Goal: Task Accomplishment & Management: Use online tool/utility

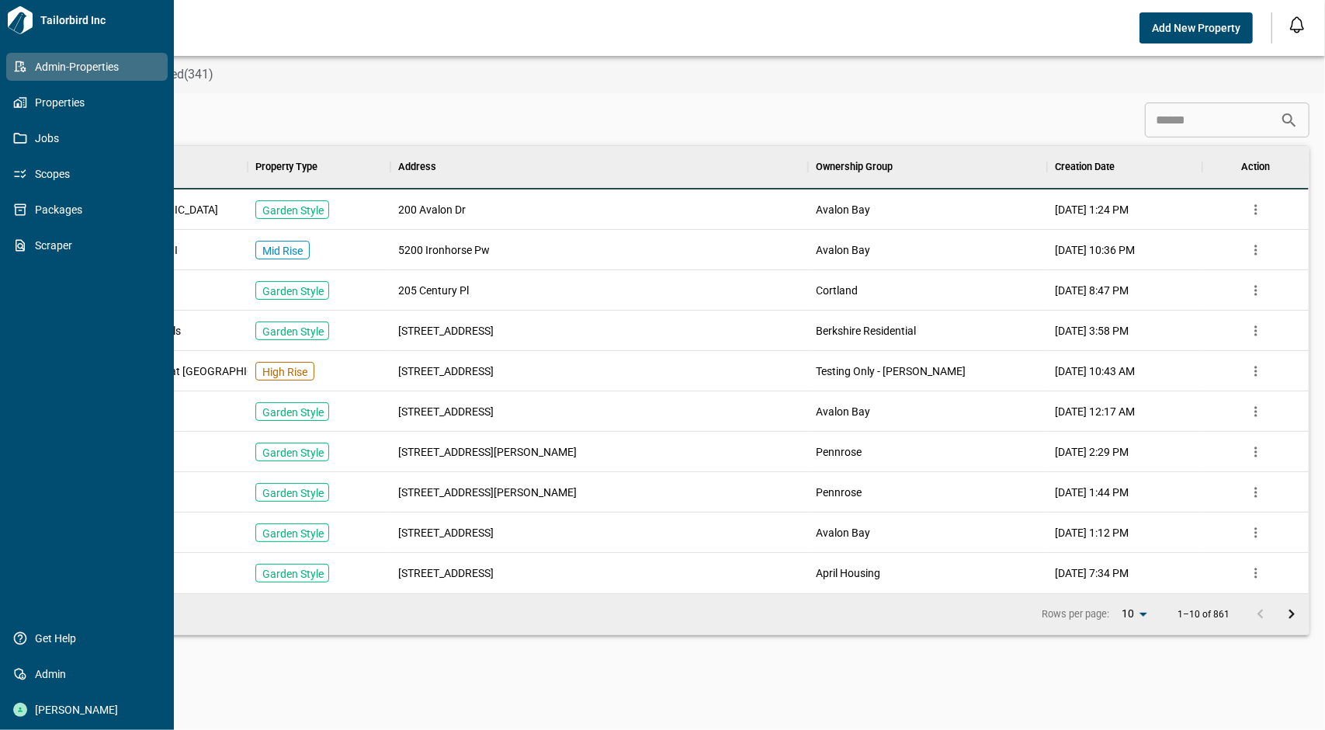
scroll to position [435, 1246]
click at [94, 106] on span "Properties" at bounding box center [90, 103] width 126 height 16
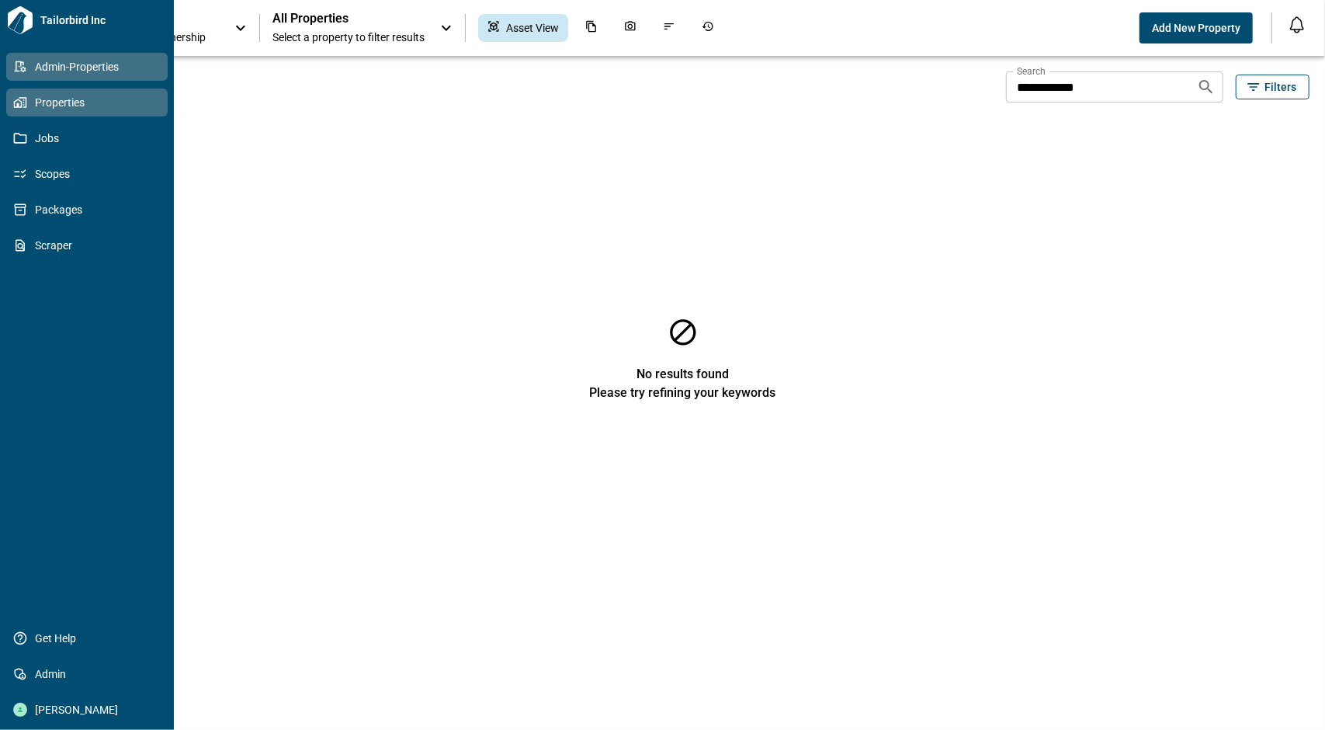
click at [78, 69] on span "Admin-Properties" at bounding box center [90, 67] width 126 height 16
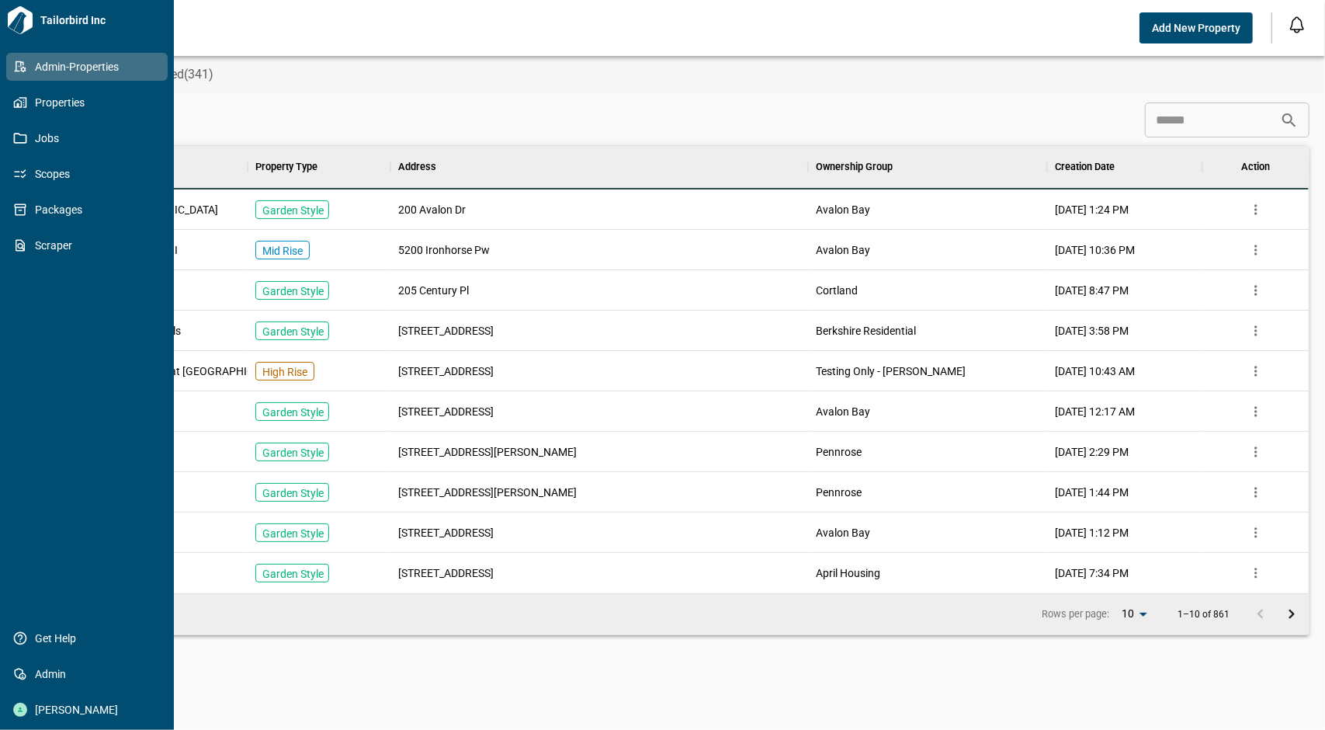
scroll to position [435, 1246]
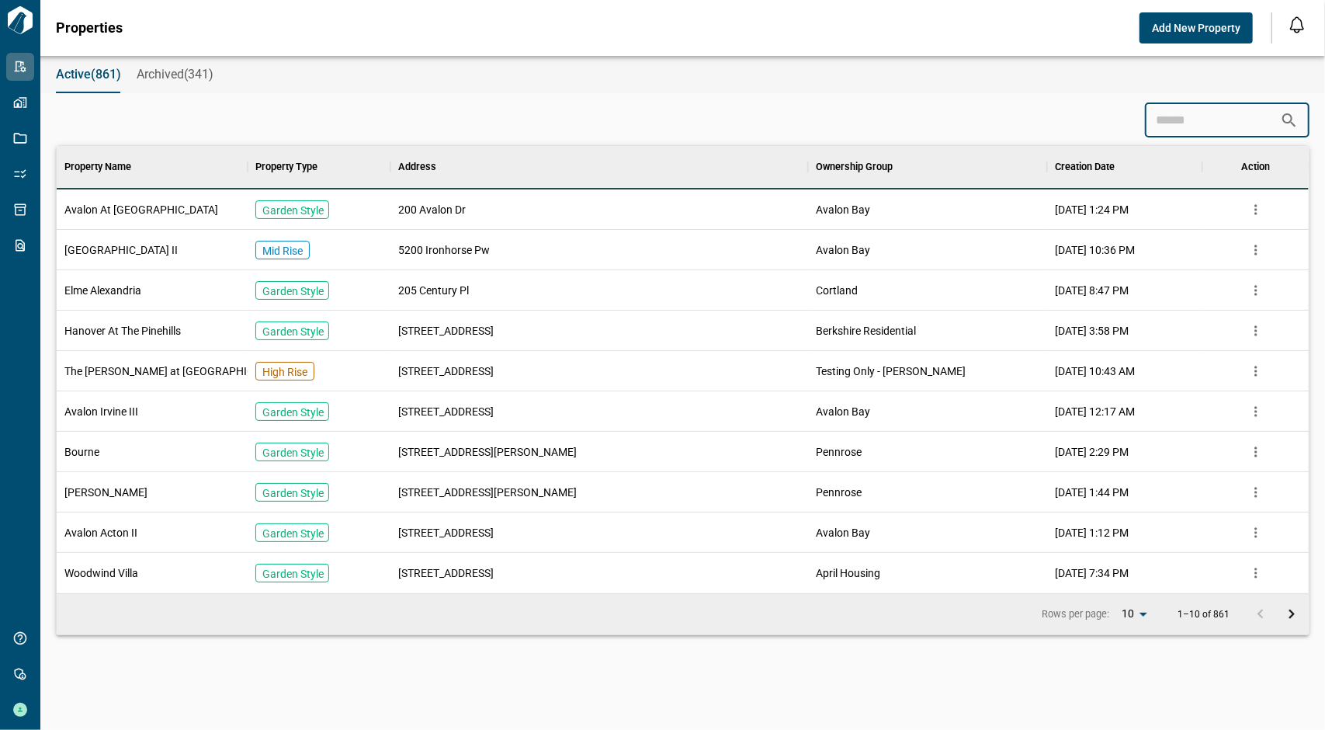
click at [1170, 124] on input at bounding box center [1212, 120] width 135 height 31
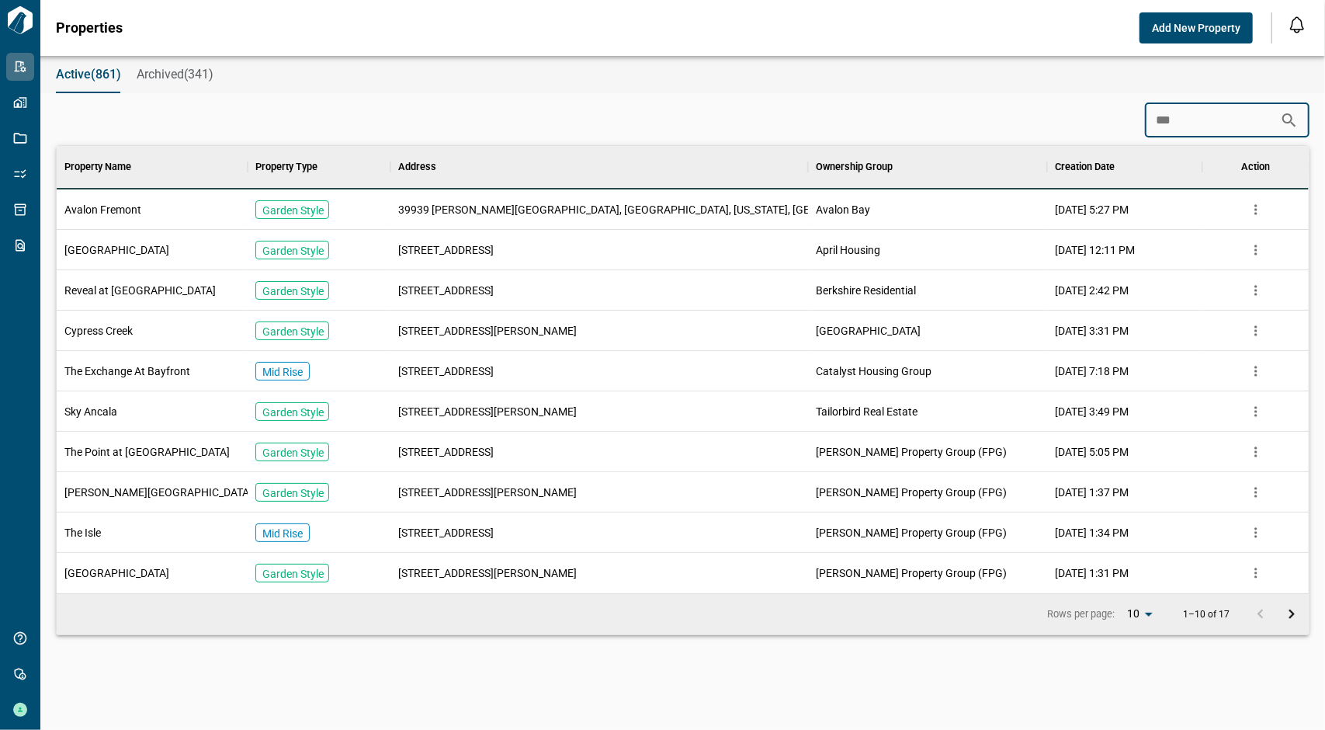
scroll to position [112, 1246]
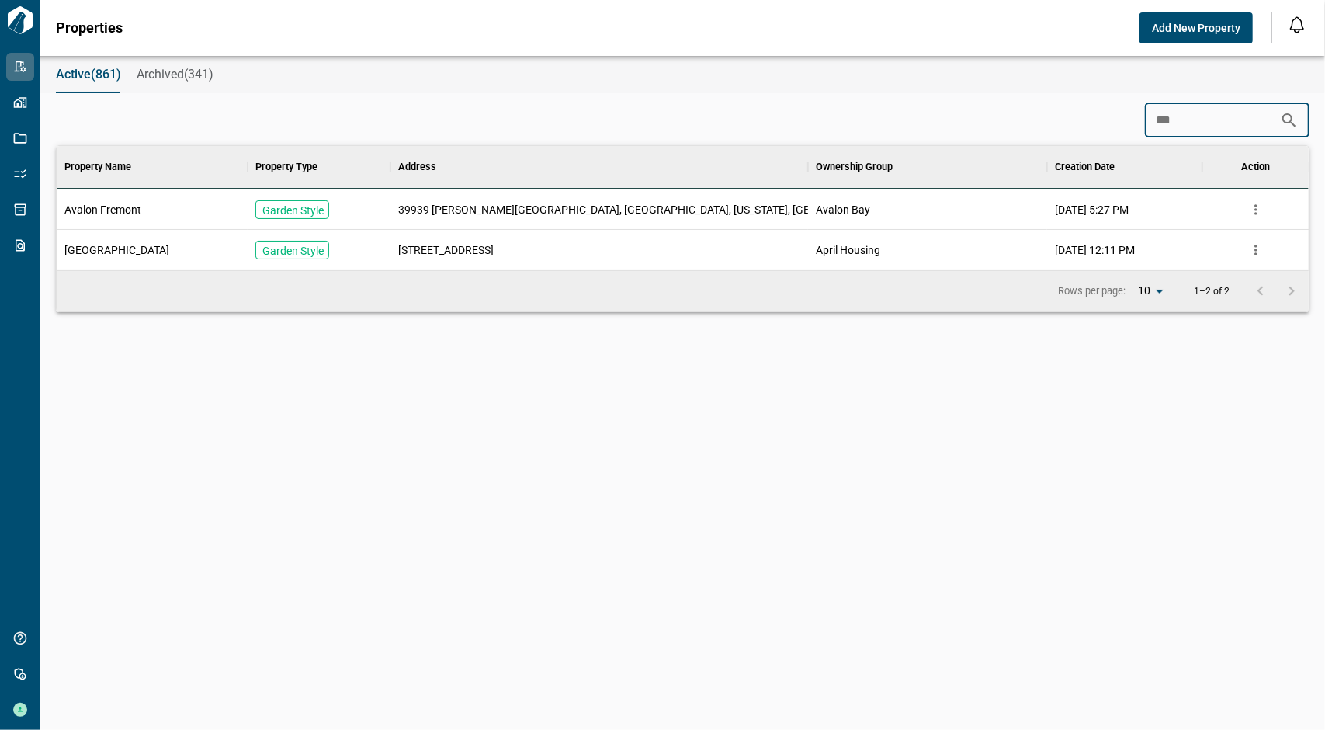
type input "***"
click at [129, 196] on div "Avalon Fremont" at bounding box center [152, 209] width 191 height 40
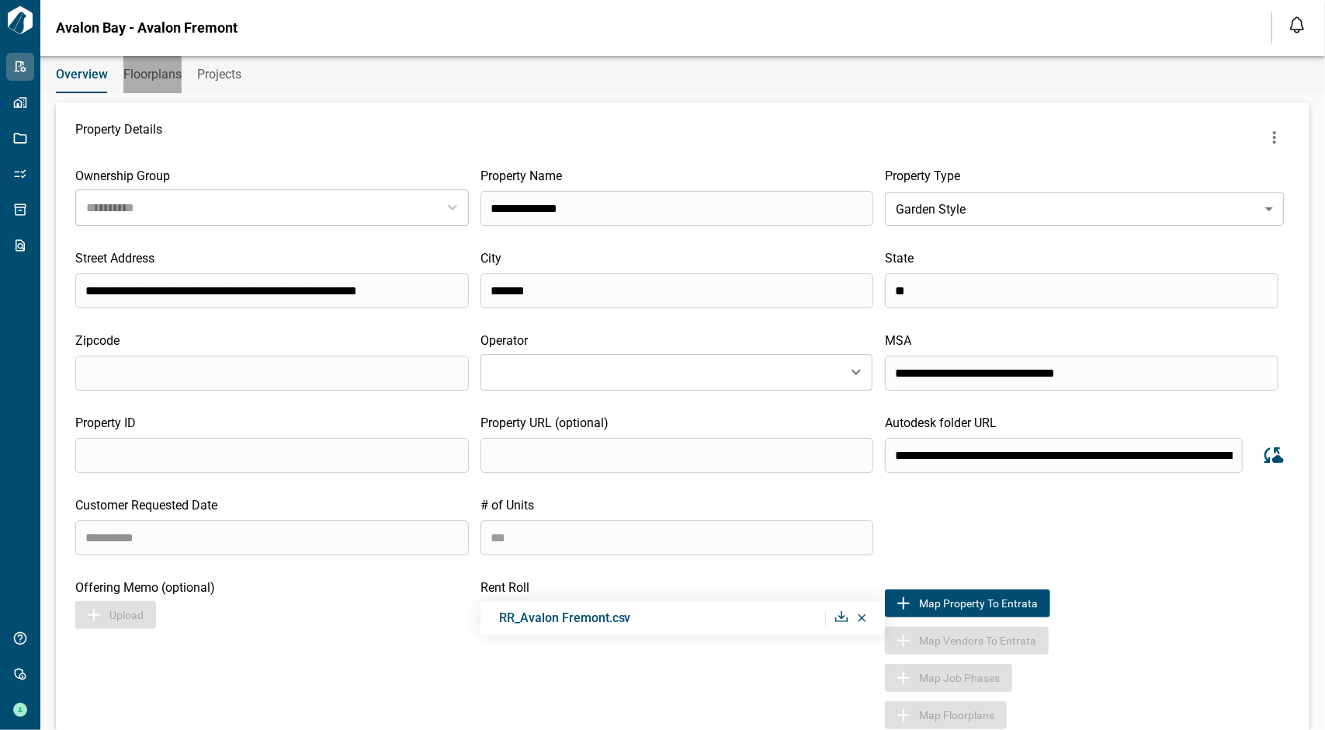
click at [140, 82] on button "Floorplans" at bounding box center [152, 74] width 58 height 37
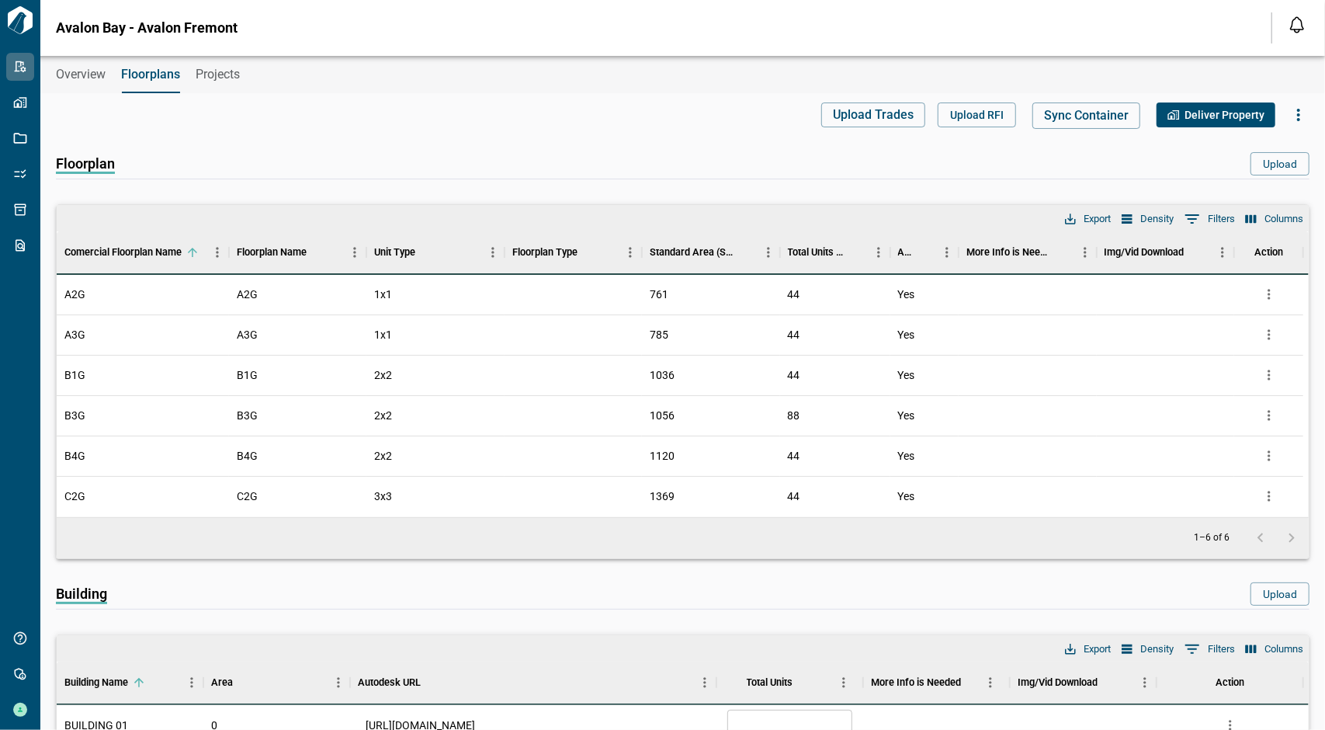
click at [78, 74] on span "Overview" at bounding box center [81, 75] width 50 height 16
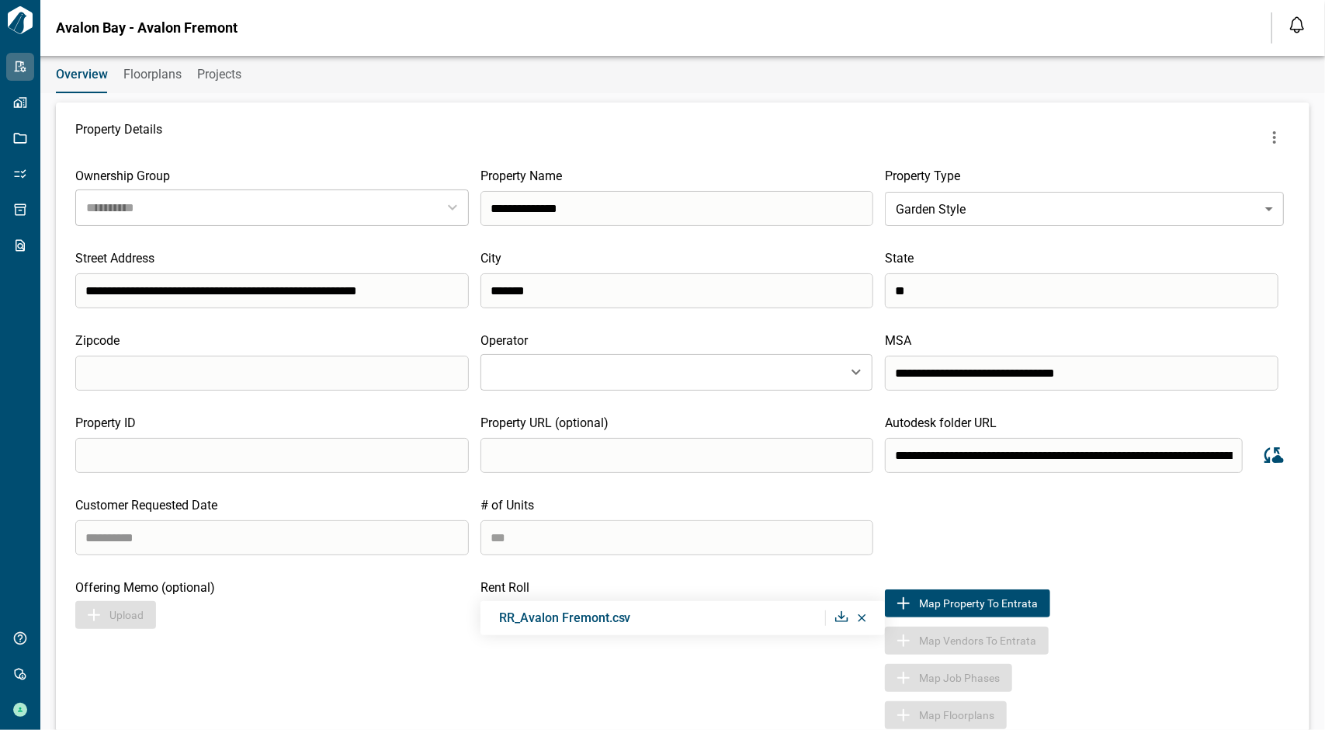
click at [1266, 137] on icon "more" at bounding box center [1274, 137] width 19 height 19
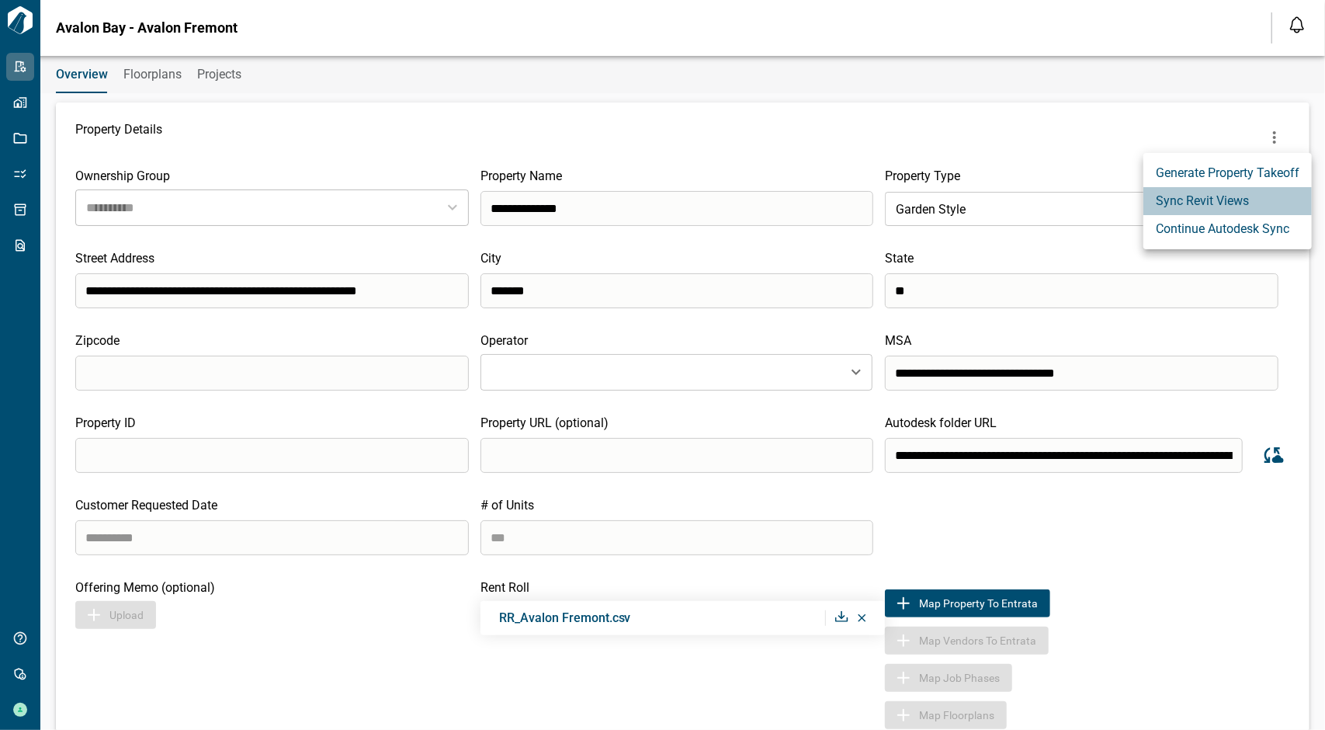
click at [1291, 199] on li "Sync Revit Views" at bounding box center [1227, 201] width 168 height 28
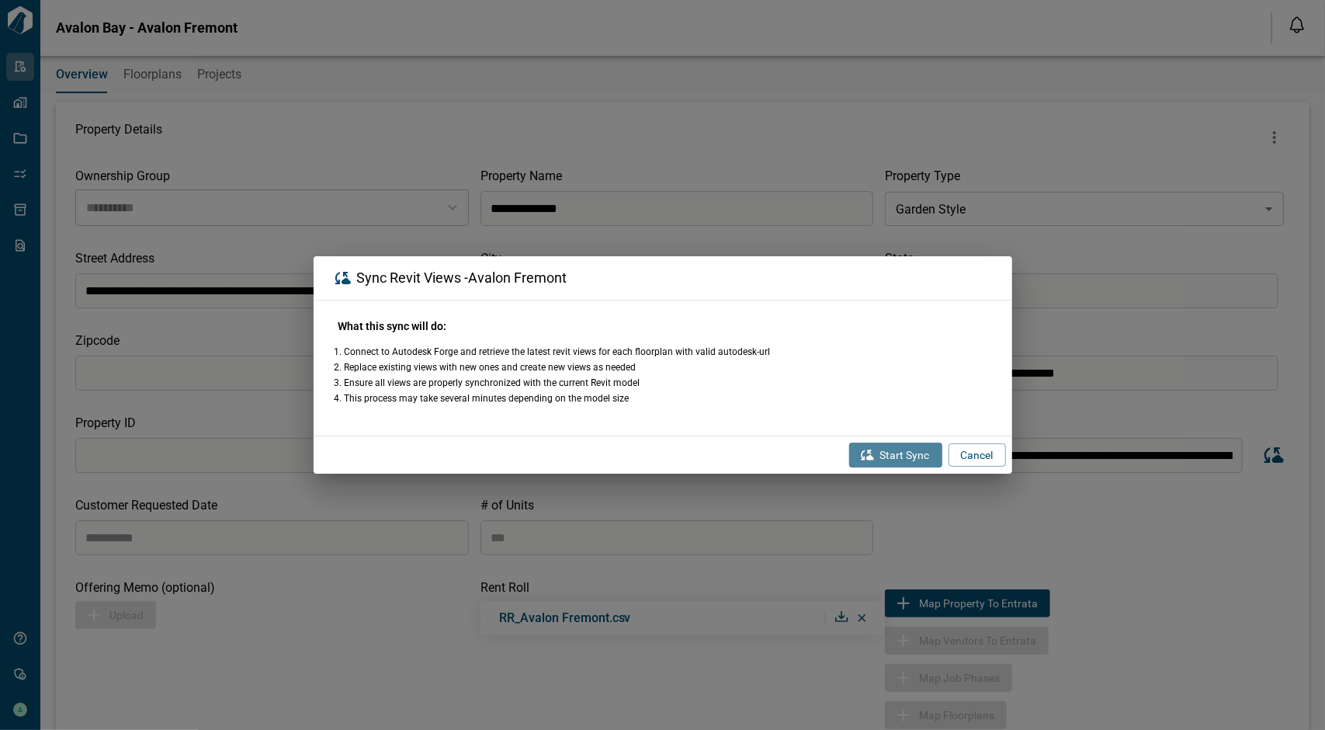
click at [900, 444] on button "Start Sync" at bounding box center [895, 454] width 93 height 25
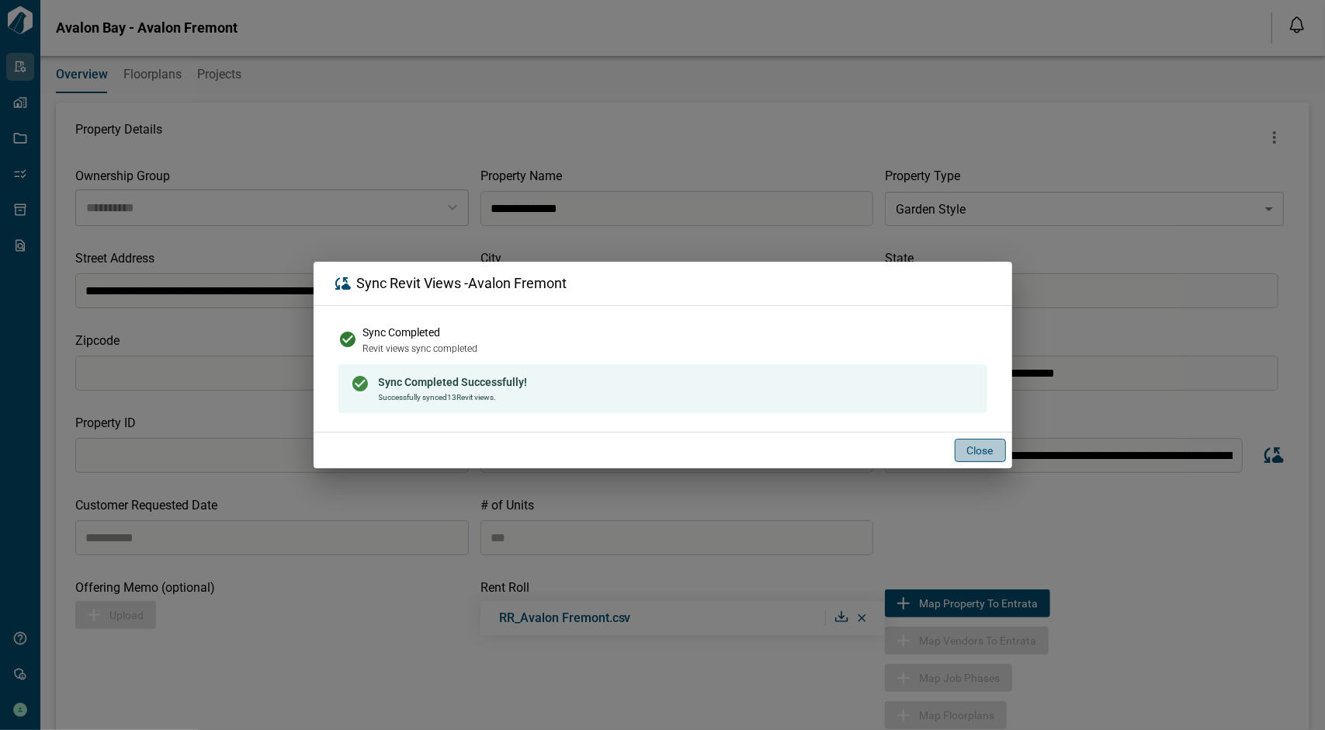
click at [974, 443] on button "Close" at bounding box center [980, 450] width 51 height 23
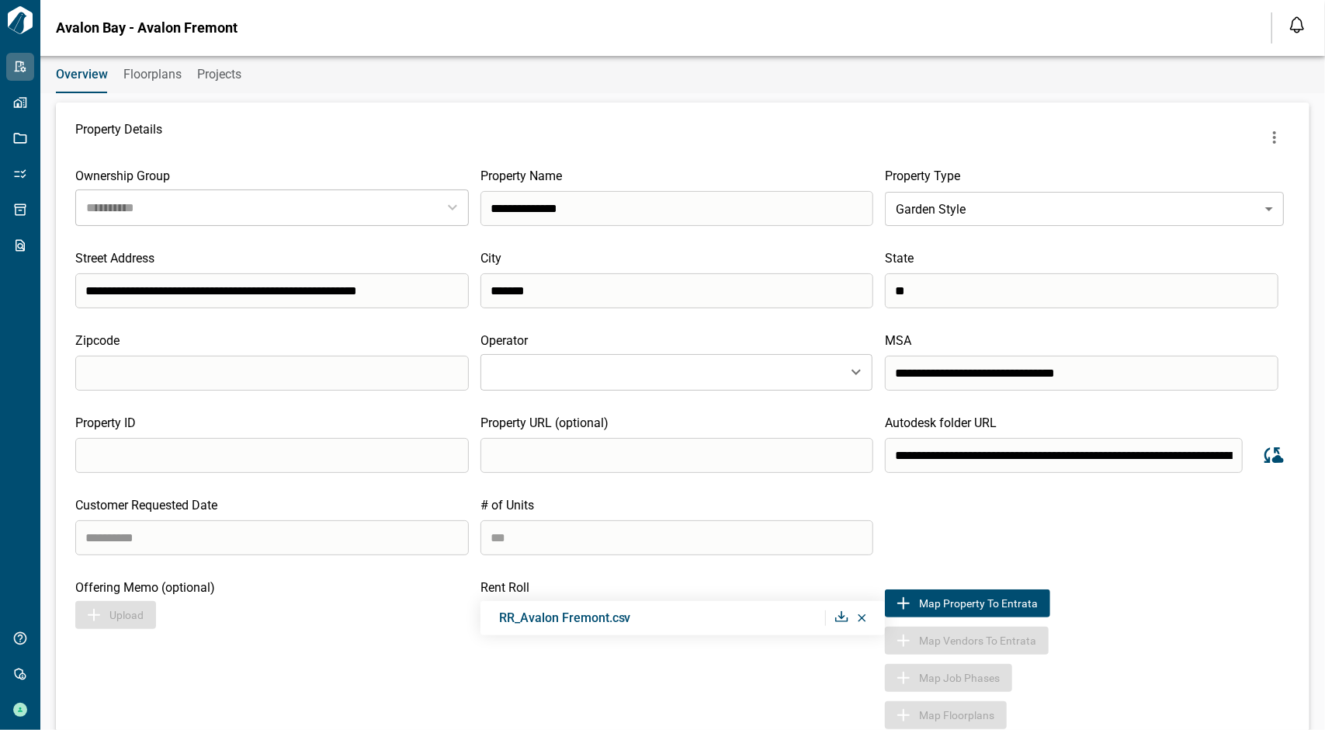
click at [1104, 516] on div "Customer Requested Date # of Units ***" at bounding box center [682, 525] width 1215 height 57
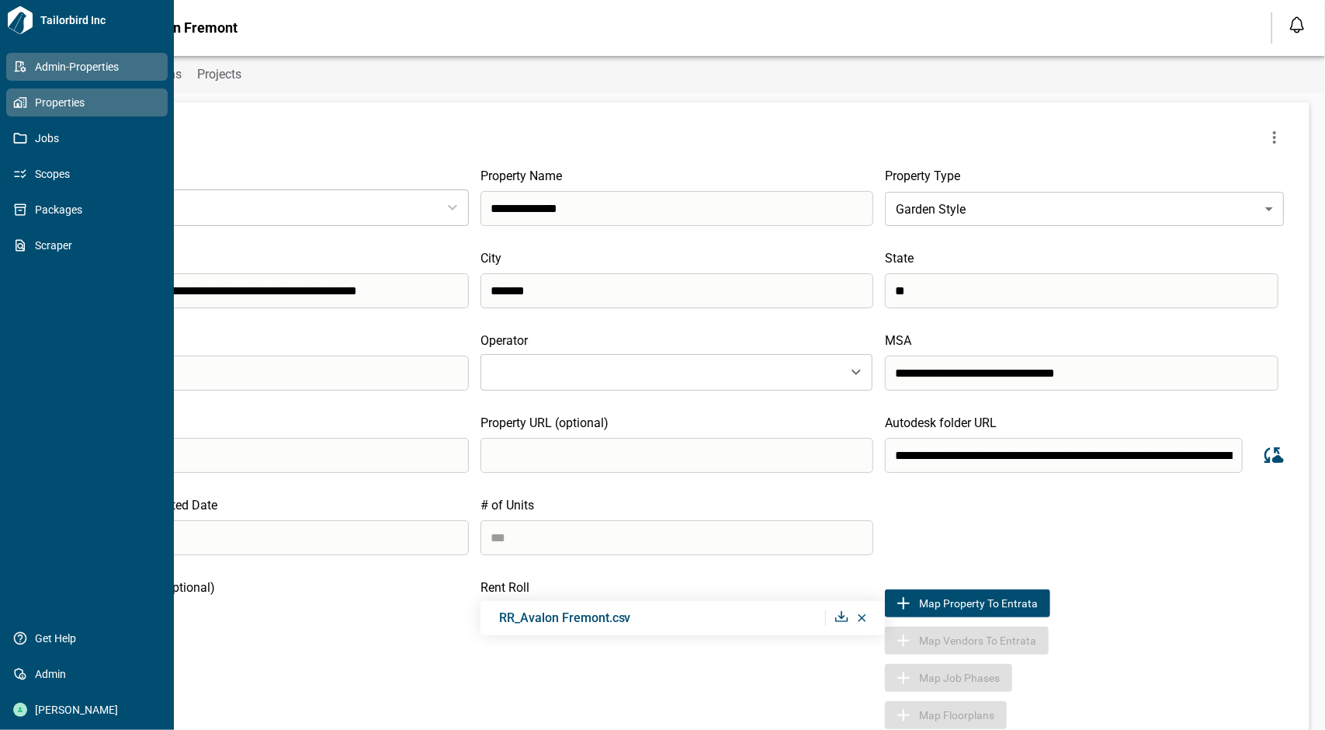
click at [23, 105] on icon at bounding box center [22, 102] width 3 height 6
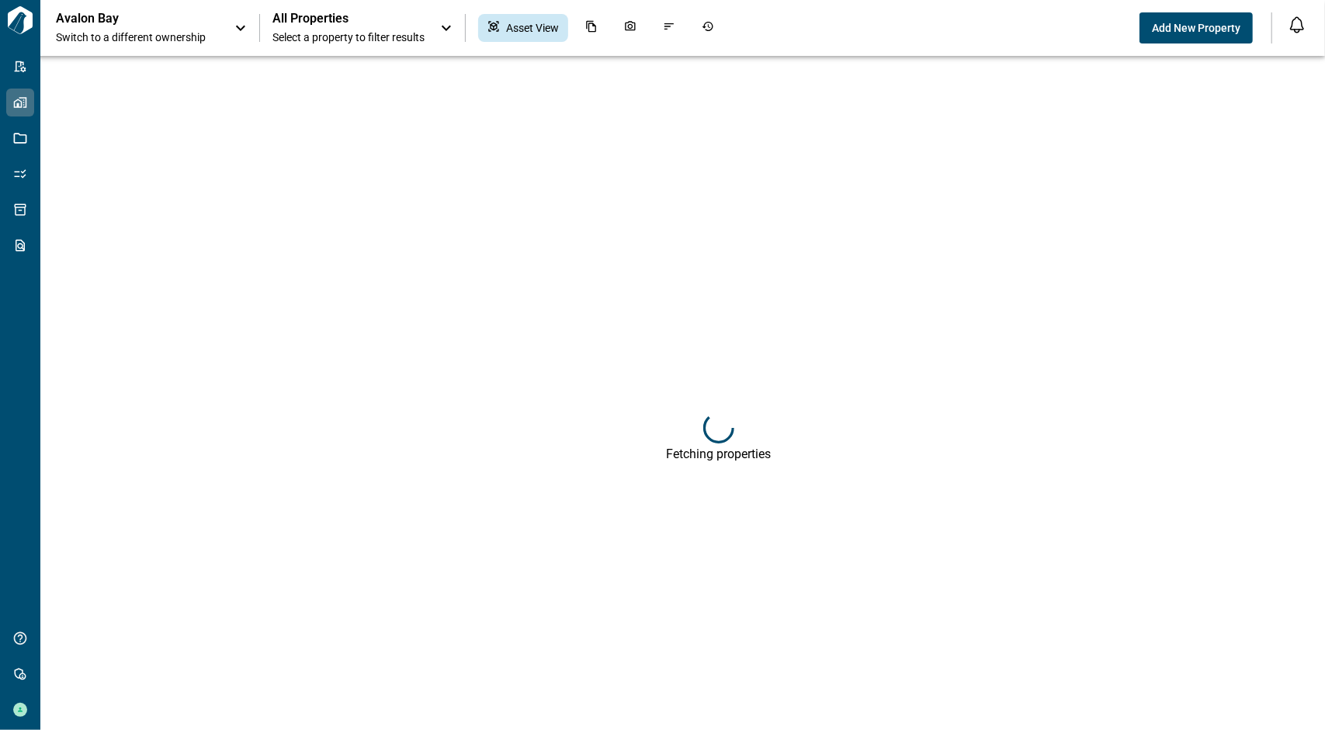
click at [383, 29] on div "All Properties Select a property to filter results" at bounding box center [348, 28] width 152 height 34
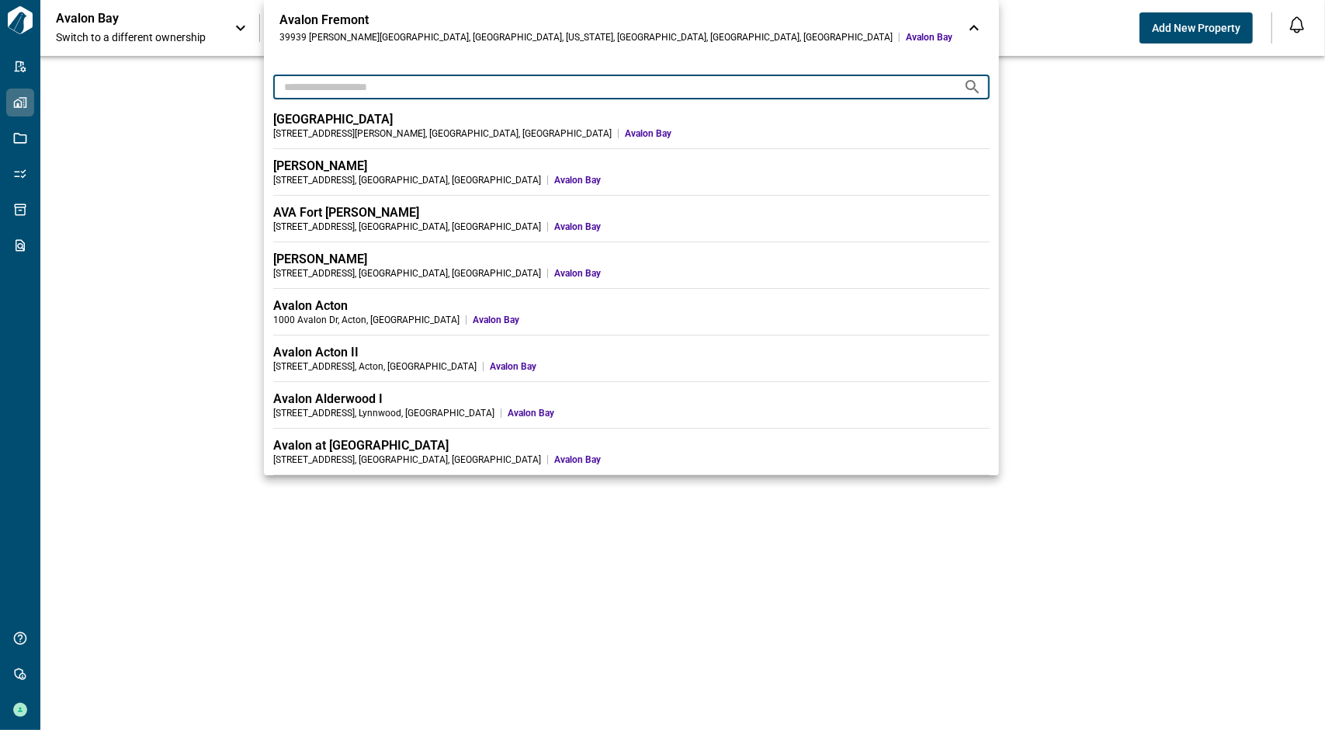
click at [419, 80] on input "text" at bounding box center [612, 86] width 678 height 29
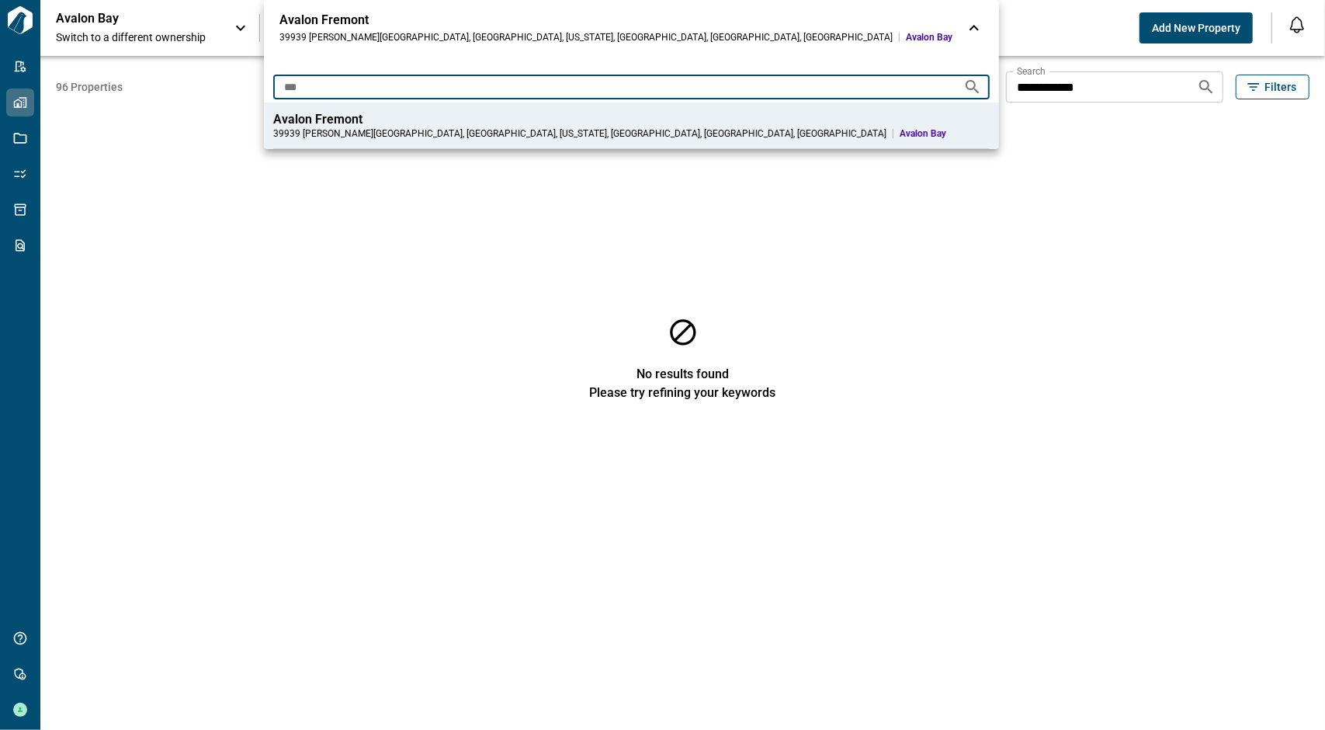
type input "***"
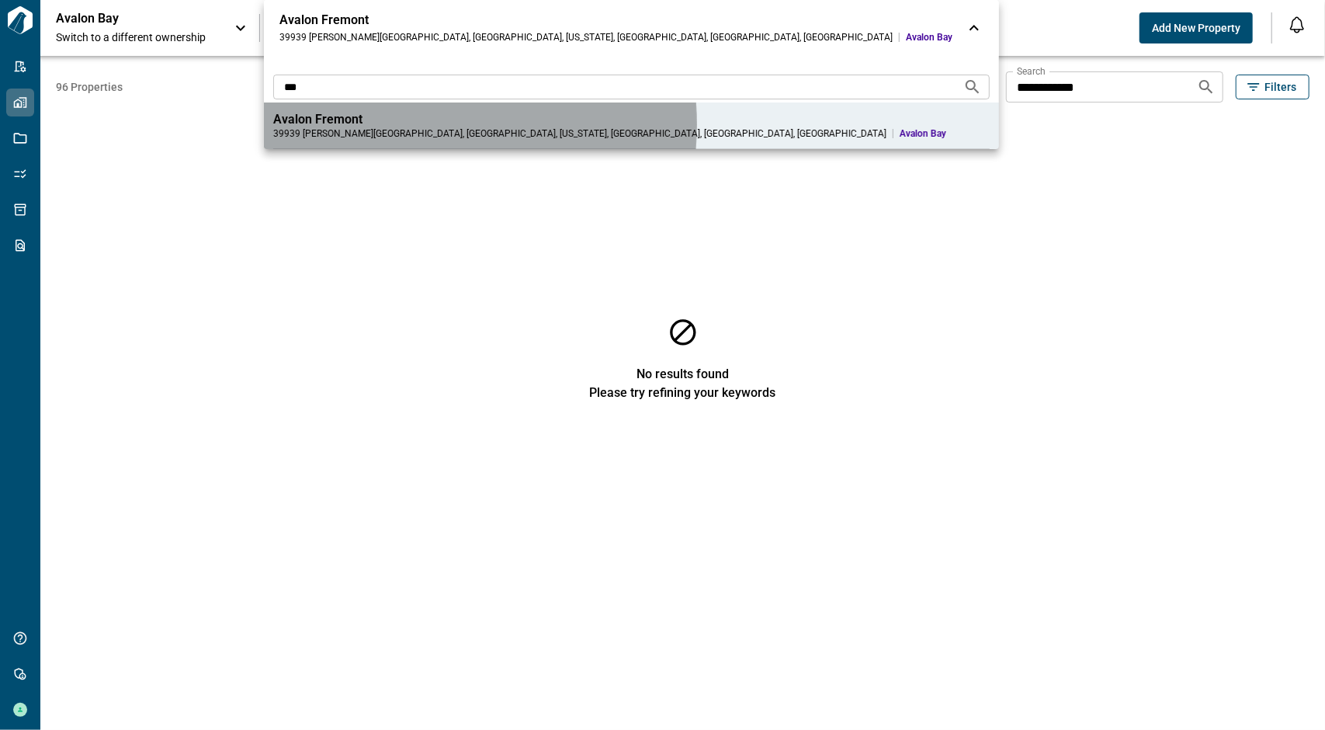
click at [416, 124] on div "Avalon Fremont" at bounding box center [631, 120] width 716 height 16
